Goal: Task Accomplishment & Management: Use online tool/utility

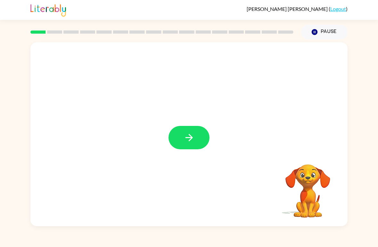
click at [202, 140] on button "button" at bounding box center [189, 137] width 41 height 23
click at [202, 140] on div at bounding box center [188, 134] width 317 height 184
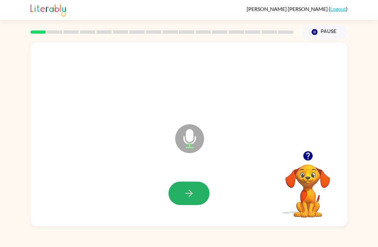
click at [194, 194] on icon "button" at bounding box center [189, 193] width 11 height 11
click at [188, 192] on icon "button" at bounding box center [189, 193] width 11 height 11
click at [189, 194] on icon "button" at bounding box center [188, 193] width 7 height 7
click at [191, 193] on icon "button" at bounding box center [188, 193] width 7 height 7
click at [192, 196] on icon "button" at bounding box center [189, 193] width 11 height 11
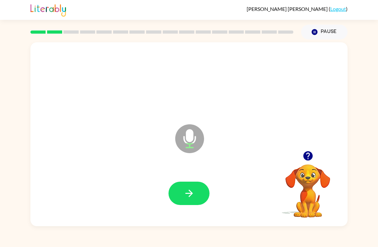
click at [186, 194] on icon "button" at bounding box center [188, 193] width 7 height 7
click at [182, 196] on button "button" at bounding box center [189, 193] width 41 height 23
click at [187, 191] on icon "button" at bounding box center [189, 193] width 11 height 11
click at [191, 195] on icon "button" at bounding box center [188, 193] width 7 height 7
click at [191, 195] on icon "button" at bounding box center [189, 193] width 11 height 11
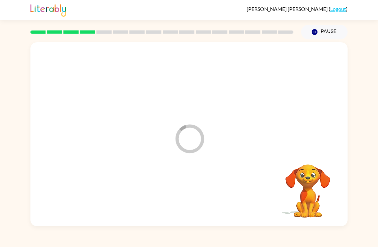
click at [322, 23] on div "Pause Pause" at bounding box center [324, 32] width 54 height 22
click at [322, 22] on div "Pause Pause" at bounding box center [324, 32] width 54 height 22
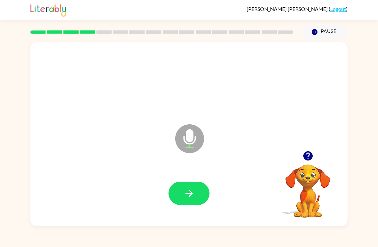
click at [191, 194] on icon "button" at bounding box center [188, 193] width 7 height 7
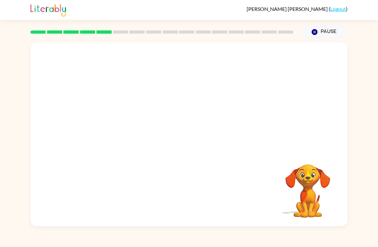
click at [329, 33] on button "Pause Pause" at bounding box center [324, 32] width 46 height 15
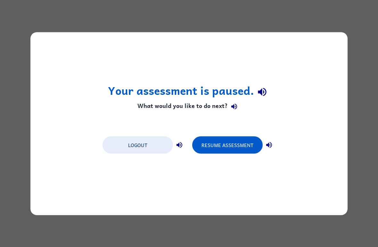
click at [241, 146] on button "Resume Assessment" at bounding box center [227, 144] width 71 height 17
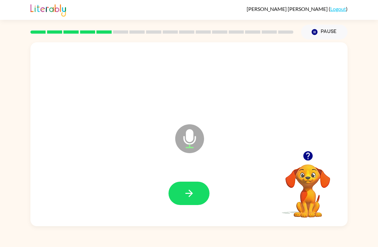
click at [190, 190] on icon "button" at bounding box center [189, 193] width 11 height 11
click at [189, 192] on icon "button" at bounding box center [189, 193] width 11 height 11
click at [191, 195] on icon "button" at bounding box center [188, 193] width 7 height 7
click at [184, 194] on icon "button" at bounding box center [189, 193] width 11 height 11
click at [186, 189] on icon "button" at bounding box center [189, 193] width 11 height 11
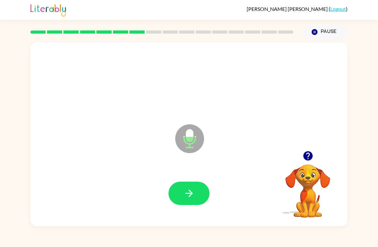
click at [187, 195] on icon "button" at bounding box center [189, 193] width 11 height 11
click at [170, 191] on button "button" at bounding box center [189, 193] width 41 height 23
click at [192, 185] on button "button" at bounding box center [189, 193] width 41 height 23
click at [187, 195] on icon "button" at bounding box center [189, 193] width 11 height 11
click at [5, 104] on div "Microphone The Microphone is here when it is your turn to talk Your browser mus…" at bounding box center [189, 132] width 378 height 187
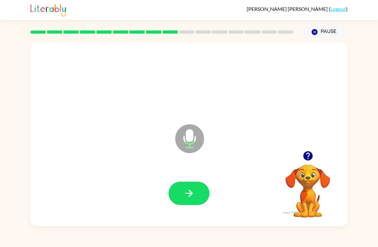
click at [5, 104] on div "Microphone The Microphone is here when it is your turn to talk Your browser mus…" at bounding box center [189, 132] width 378 height 187
click at [190, 195] on icon "button" at bounding box center [189, 193] width 11 height 11
click at [175, 197] on button "button" at bounding box center [189, 193] width 41 height 23
click at [192, 188] on button "button" at bounding box center [189, 193] width 41 height 23
click at [187, 196] on icon "button" at bounding box center [189, 193] width 11 height 11
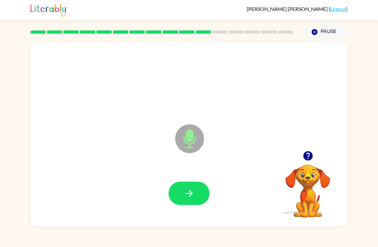
click at [188, 195] on icon "button" at bounding box center [189, 193] width 11 height 11
click at [188, 198] on icon "button" at bounding box center [189, 193] width 11 height 11
click at [193, 199] on icon "button" at bounding box center [189, 193] width 11 height 11
click at [189, 193] on icon "button" at bounding box center [189, 193] width 11 height 11
click at [196, 193] on button "button" at bounding box center [189, 193] width 41 height 23
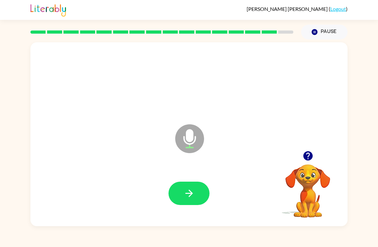
click at [196, 194] on button "button" at bounding box center [189, 193] width 41 height 23
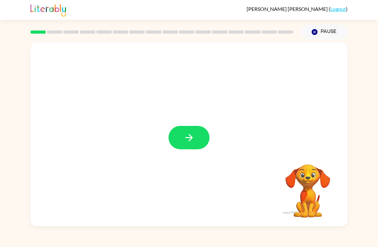
click at [187, 136] on icon "button" at bounding box center [189, 137] width 11 height 11
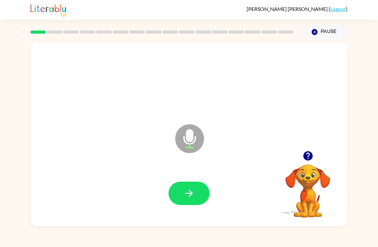
click at [184, 194] on icon "button" at bounding box center [189, 193] width 11 height 11
click at [188, 196] on icon "button" at bounding box center [189, 193] width 11 height 11
click at [198, 196] on button "button" at bounding box center [189, 193] width 41 height 23
click at [188, 199] on icon "button" at bounding box center [189, 193] width 11 height 11
click at [185, 198] on icon "button" at bounding box center [189, 193] width 11 height 11
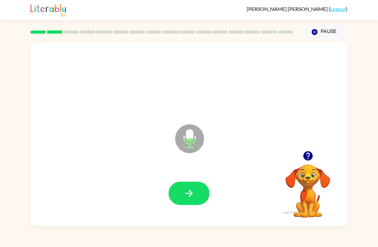
click at [178, 195] on button "button" at bounding box center [189, 193] width 41 height 23
click at [183, 189] on button "button" at bounding box center [189, 193] width 41 height 23
click at [187, 195] on icon "button" at bounding box center [189, 193] width 11 height 11
click at [175, 192] on button "button" at bounding box center [189, 193] width 41 height 23
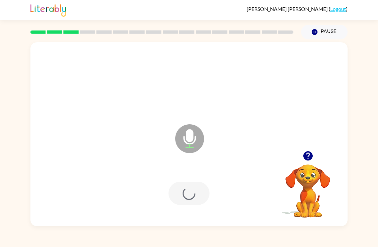
click at [201, 185] on div at bounding box center [189, 193] width 41 height 23
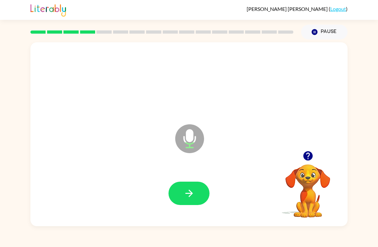
click at [186, 191] on icon "button" at bounding box center [189, 193] width 11 height 11
click at [184, 186] on button "button" at bounding box center [189, 193] width 41 height 23
click at [182, 196] on button "button" at bounding box center [189, 193] width 41 height 23
click at [182, 193] on button "button" at bounding box center [189, 193] width 41 height 23
click at [193, 194] on icon "button" at bounding box center [189, 193] width 11 height 11
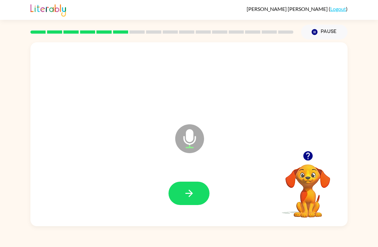
click at [190, 190] on icon "button" at bounding box center [189, 193] width 11 height 11
click at [187, 184] on button "button" at bounding box center [189, 193] width 41 height 23
click at [191, 196] on icon "button" at bounding box center [188, 193] width 7 height 7
click at [188, 196] on icon "button" at bounding box center [189, 193] width 11 height 11
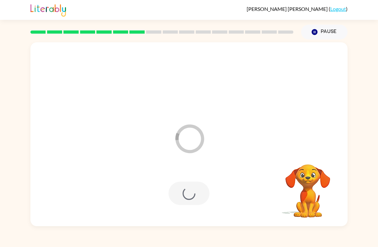
click at [316, 26] on button "Pause Pause" at bounding box center [324, 32] width 46 height 15
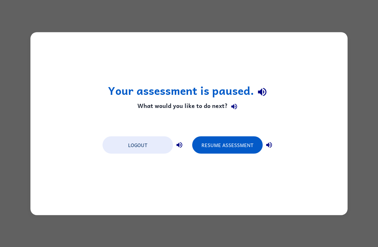
click at [234, 148] on button "Resume Assessment" at bounding box center [227, 144] width 71 height 17
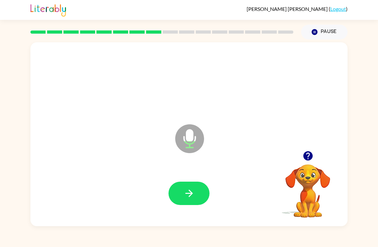
click at [190, 188] on icon "button" at bounding box center [189, 193] width 11 height 11
click at [183, 188] on button "button" at bounding box center [189, 193] width 41 height 23
click at [190, 195] on icon "button" at bounding box center [189, 193] width 11 height 11
click at [184, 195] on icon "button" at bounding box center [189, 193] width 11 height 11
click at [189, 193] on icon "button" at bounding box center [189, 193] width 11 height 11
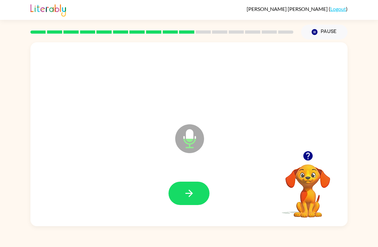
click at [185, 192] on icon "button" at bounding box center [189, 193] width 11 height 11
click at [185, 189] on icon "button" at bounding box center [189, 193] width 11 height 11
click at [189, 191] on icon "button" at bounding box center [188, 193] width 7 height 7
click at [183, 191] on button "button" at bounding box center [189, 193] width 41 height 23
click at [192, 198] on icon "button" at bounding box center [189, 193] width 11 height 11
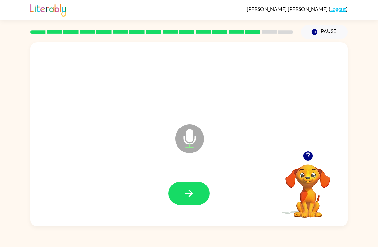
click at [193, 201] on button "button" at bounding box center [189, 193] width 41 height 23
click at [195, 201] on button "button" at bounding box center [189, 193] width 41 height 23
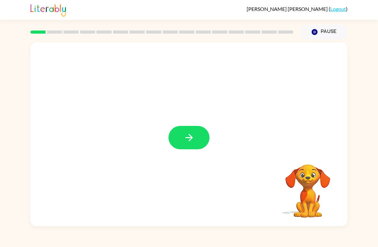
click at [192, 153] on div at bounding box center [188, 134] width 317 height 184
click at [192, 135] on icon "button" at bounding box center [189, 137] width 11 height 11
click at [373, 118] on div "Your browser must support playing .mp4 files to use Literably. Please try using…" at bounding box center [189, 132] width 378 height 187
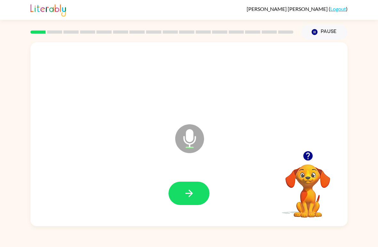
click at [177, 187] on button "button" at bounding box center [189, 193] width 41 height 23
click at [190, 198] on icon "button" at bounding box center [189, 193] width 11 height 11
click at [192, 196] on icon "button" at bounding box center [189, 193] width 11 height 11
click at [196, 201] on button "button" at bounding box center [189, 193] width 41 height 23
click at [183, 187] on button "button" at bounding box center [189, 193] width 41 height 23
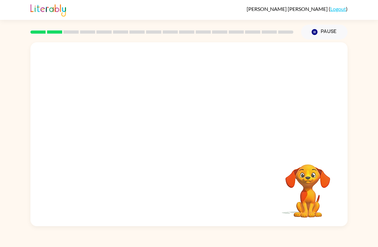
click at [323, 32] on button "Pause Pause" at bounding box center [324, 32] width 46 height 15
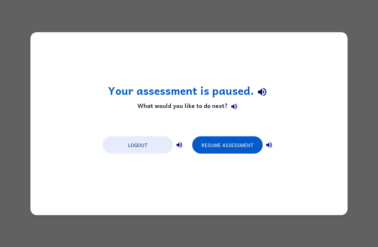
click at [244, 138] on button "Resume Assessment" at bounding box center [227, 144] width 71 height 17
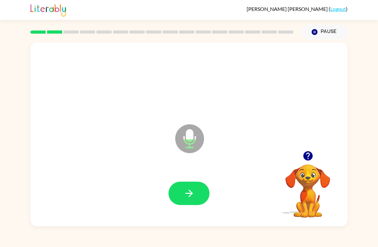
click at [193, 195] on icon "button" at bounding box center [189, 193] width 11 height 11
click at [196, 193] on button "button" at bounding box center [189, 193] width 41 height 23
click at [198, 188] on button "button" at bounding box center [189, 193] width 41 height 23
click at [193, 188] on button "button" at bounding box center [189, 193] width 41 height 23
click at [191, 205] on button "button" at bounding box center [189, 193] width 41 height 23
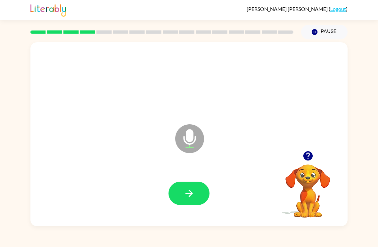
click at [195, 196] on button "button" at bounding box center [189, 193] width 41 height 23
click at [186, 196] on icon "button" at bounding box center [189, 193] width 11 height 11
click at [183, 192] on button "button" at bounding box center [189, 193] width 41 height 23
click at [197, 191] on button "button" at bounding box center [189, 193] width 41 height 23
click at [181, 191] on button "button" at bounding box center [189, 193] width 41 height 23
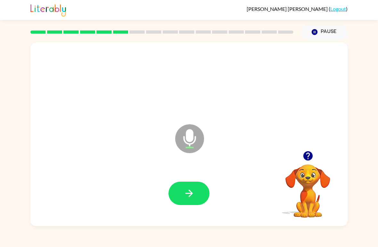
click at [191, 190] on icon "button" at bounding box center [189, 193] width 11 height 11
click at [181, 195] on button "button" at bounding box center [189, 193] width 41 height 23
click at [197, 187] on button "button" at bounding box center [189, 193] width 41 height 23
click at [195, 195] on button "button" at bounding box center [189, 193] width 41 height 23
click at [190, 200] on button "button" at bounding box center [189, 193] width 41 height 23
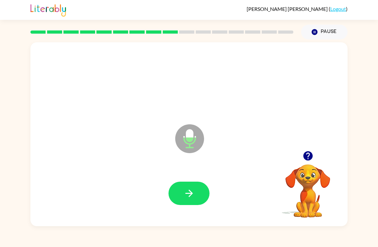
click at [190, 195] on icon "button" at bounding box center [189, 193] width 11 height 11
click at [183, 188] on button "button" at bounding box center [189, 193] width 41 height 23
click at [196, 185] on button "button" at bounding box center [189, 193] width 41 height 23
click at [186, 205] on button "button" at bounding box center [189, 193] width 41 height 23
click at [188, 188] on icon "button" at bounding box center [189, 193] width 11 height 11
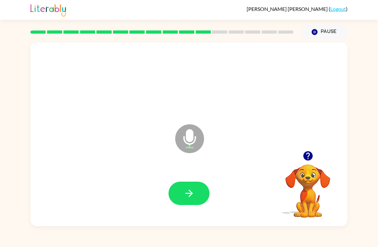
click at [192, 202] on button "button" at bounding box center [189, 193] width 41 height 23
click at [180, 200] on button "button" at bounding box center [189, 193] width 41 height 23
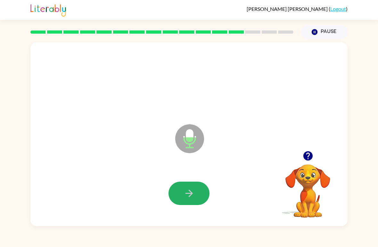
click at [190, 190] on icon "button" at bounding box center [189, 193] width 11 height 11
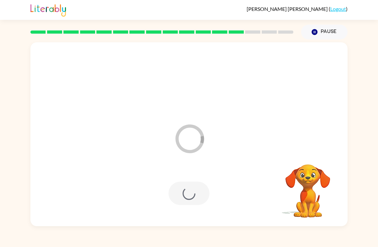
click at [320, 29] on button "Pause Pause" at bounding box center [324, 32] width 46 height 15
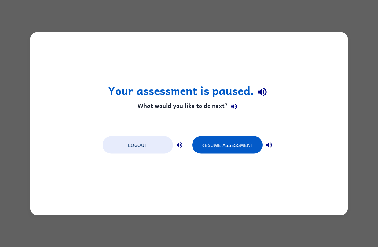
click at [230, 143] on button "Resume Assessment" at bounding box center [227, 144] width 71 height 17
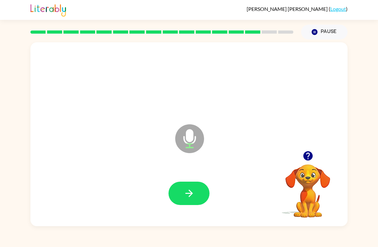
click at [193, 193] on icon "button" at bounding box center [189, 193] width 11 height 11
click at [187, 201] on button "button" at bounding box center [189, 193] width 41 height 23
